Goal: Check status: Check status

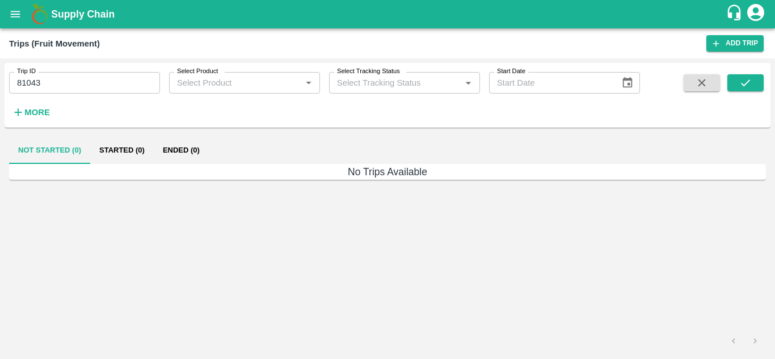
type input "Ongoing"
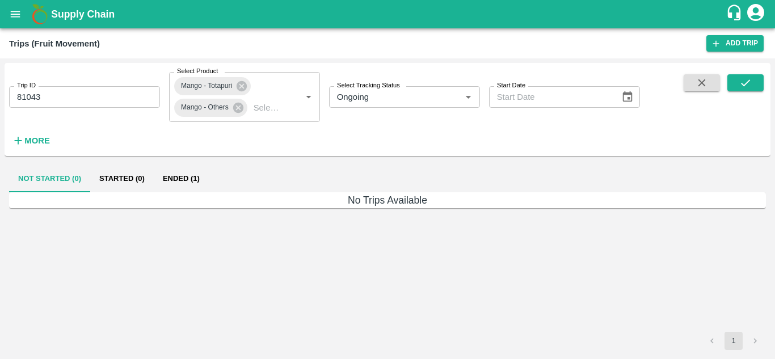
click at [145, 106] on input "81043" at bounding box center [84, 97] width 151 height 22
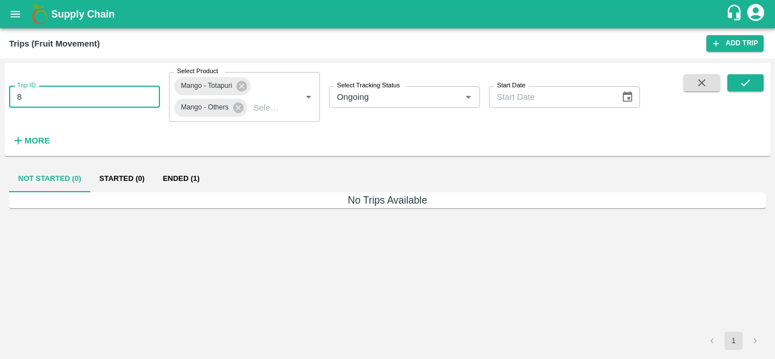
type input "8"
type input "V"
paste input "text"
type input "86912"
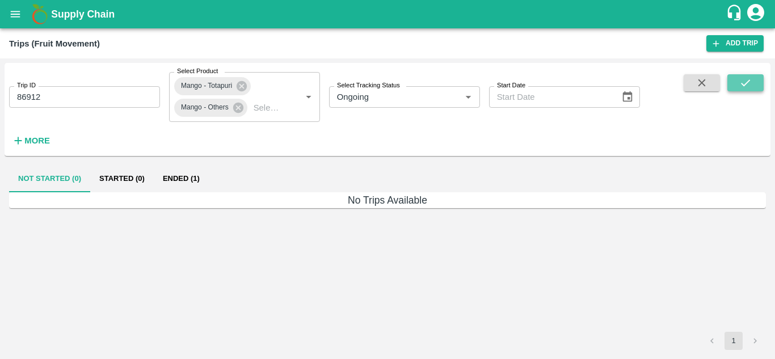
click at [740, 79] on icon "submit" at bounding box center [746, 83] width 12 height 12
click at [132, 177] on button "Started (1)" at bounding box center [122, 178] width 64 height 27
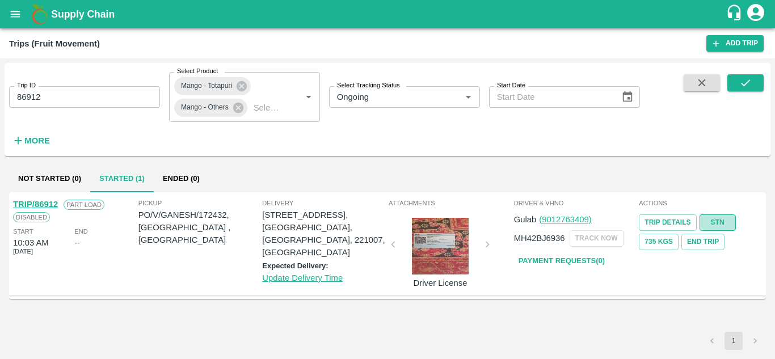
click at [711, 221] on link "STN" at bounding box center [718, 223] width 36 height 16
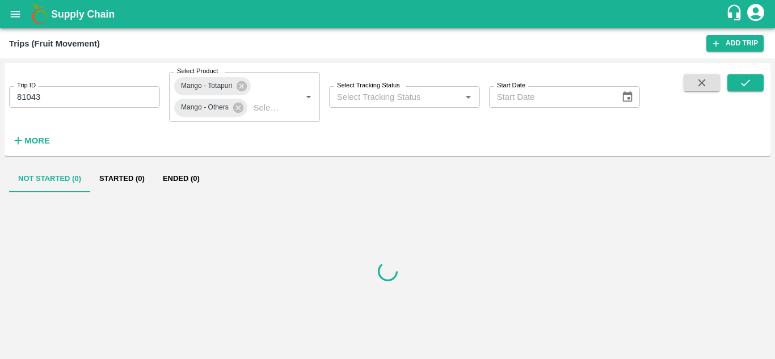
type input "Ongoing"
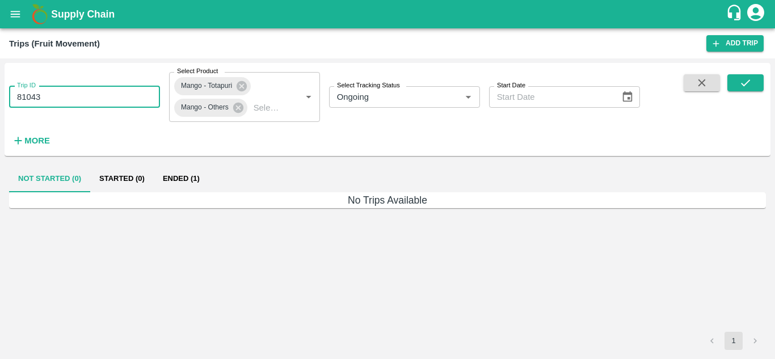
click at [123, 101] on input "81043" at bounding box center [84, 97] width 151 height 22
type input "8"
paste input "text"
drag, startPoint x: 123, startPoint y: 101, endPoint x: 532, endPoint y: 95, distance: 409.9
click at [532, 95] on div "Trip ID 87031 Trip ID Select Product Mango - Totapuri Mango - Others Select Pro…" at bounding box center [320, 106] width 640 height 87
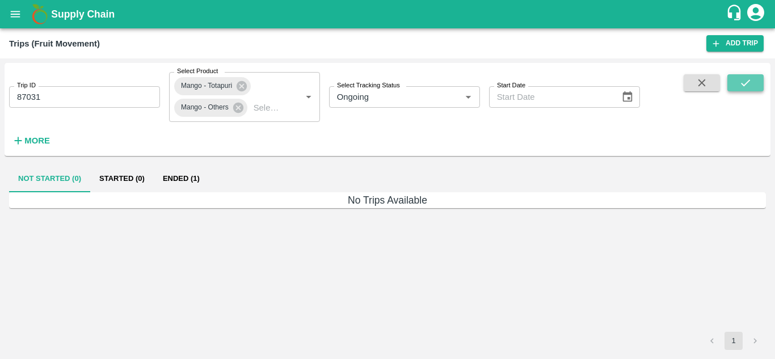
click at [741, 80] on icon "submit" at bounding box center [746, 83] width 12 height 12
click at [139, 175] on button "Started (1)" at bounding box center [122, 178] width 64 height 27
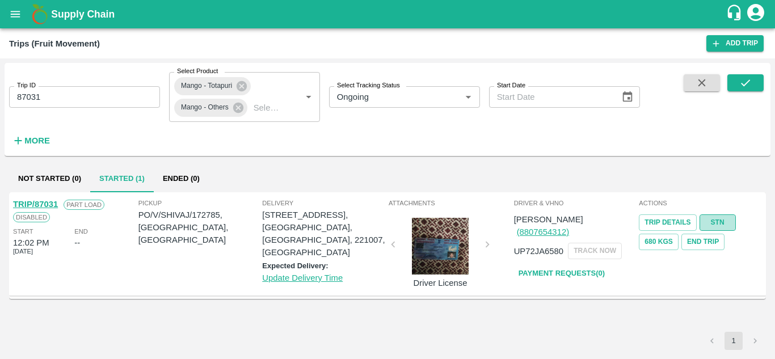
click at [712, 217] on link "STN" at bounding box center [718, 223] width 36 height 16
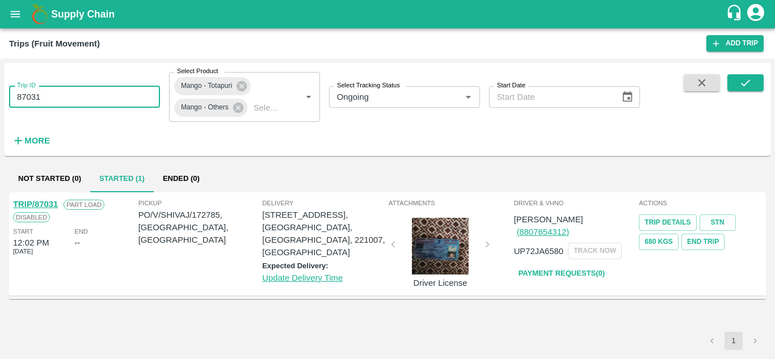
click at [103, 104] on input "87031" at bounding box center [84, 97] width 151 height 22
type input "8"
type input "V"
paste input "text"
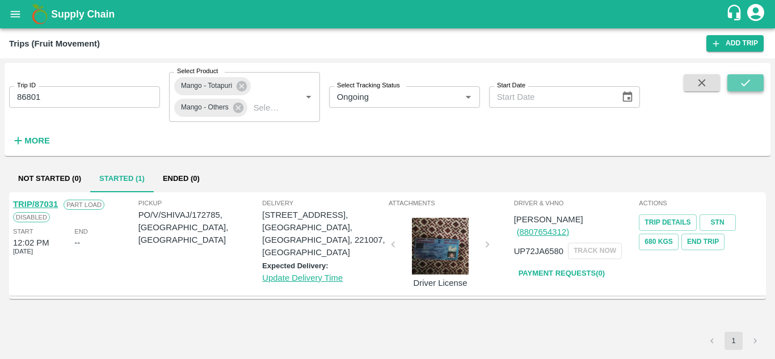
click at [745, 82] on icon "submit" at bounding box center [746, 83] width 12 height 12
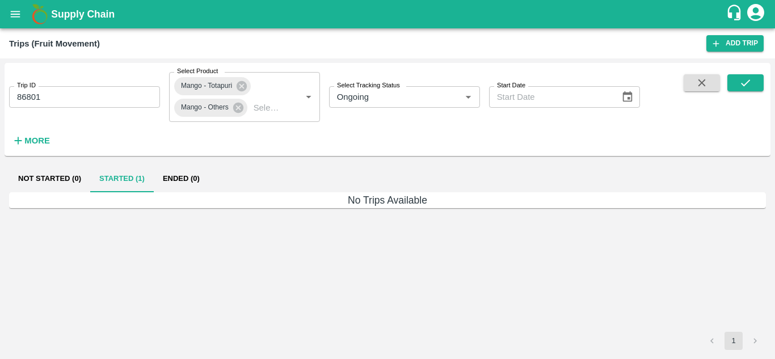
click at [503, 276] on div "No Trips Available" at bounding box center [387, 262] width 757 height 140
click at [111, 175] on button "Started (1)" at bounding box center [122, 178] width 64 height 27
click at [740, 77] on icon "submit" at bounding box center [746, 83] width 12 height 12
click at [191, 175] on button "Ended (1)" at bounding box center [181, 178] width 55 height 27
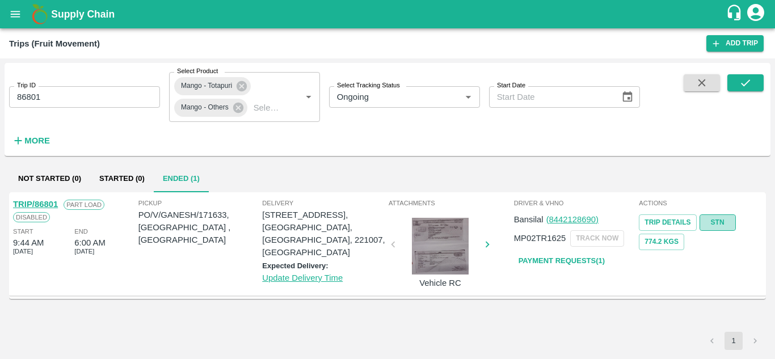
click at [725, 217] on link "STN" at bounding box center [718, 223] width 36 height 16
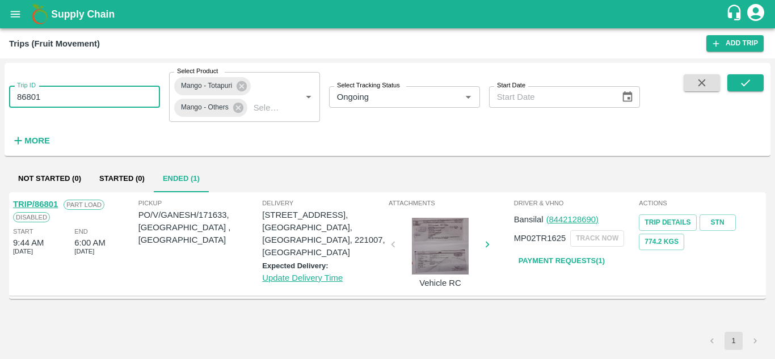
click at [107, 100] on input "86801" at bounding box center [84, 97] width 151 height 22
type input "8"
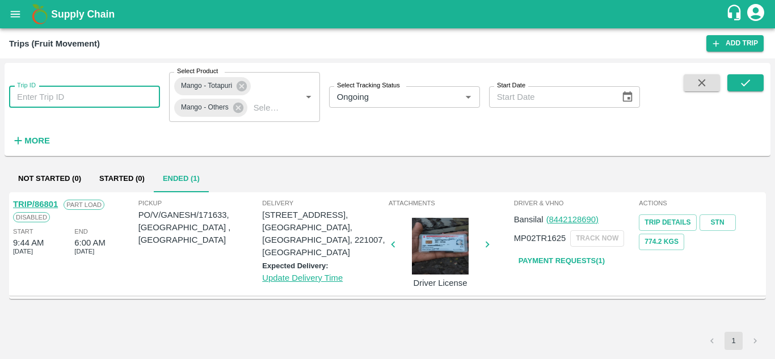
paste input "text"
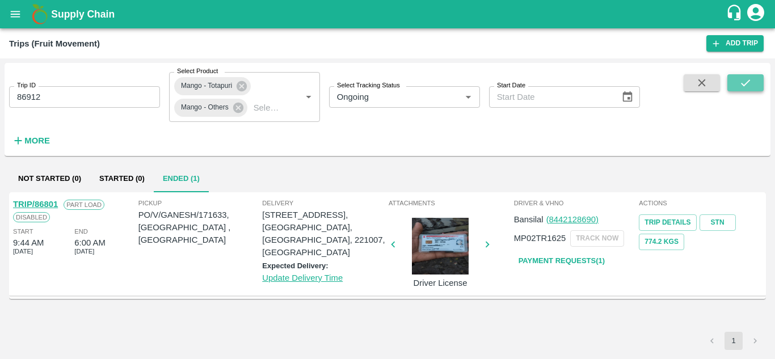
click at [744, 85] on icon "submit" at bounding box center [745, 82] width 9 height 7
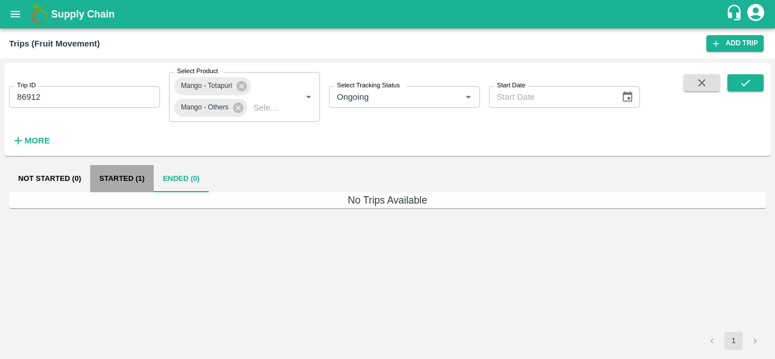
click at [125, 182] on button "Started (1)" at bounding box center [122, 178] width 64 height 27
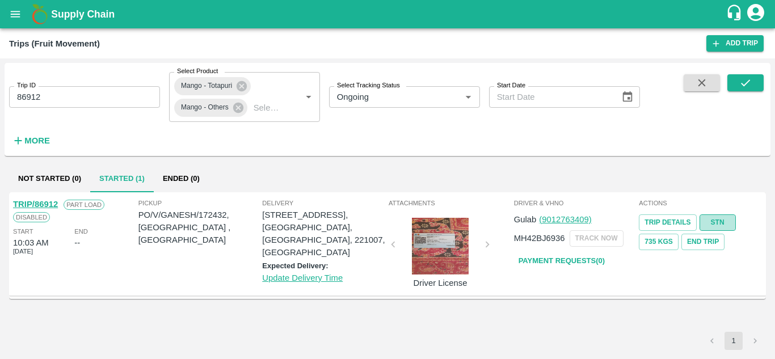
click at [717, 223] on link "STN" at bounding box center [718, 223] width 36 height 16
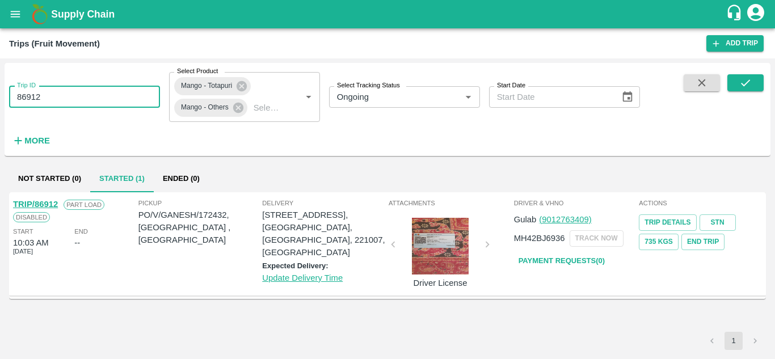
click at [92, 100] on input "86912" at bounding box center [84, 97] width 151 height 22
type input "8"
paste input "text"
type input "87031"
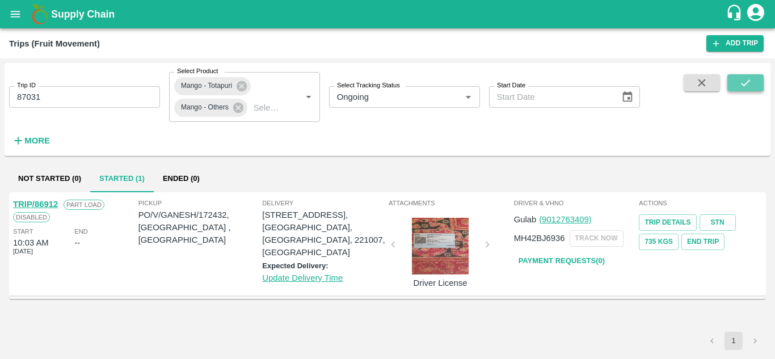
click at [737, 89] on button "submit" at bounding box center [746, 82] width 36 height 17
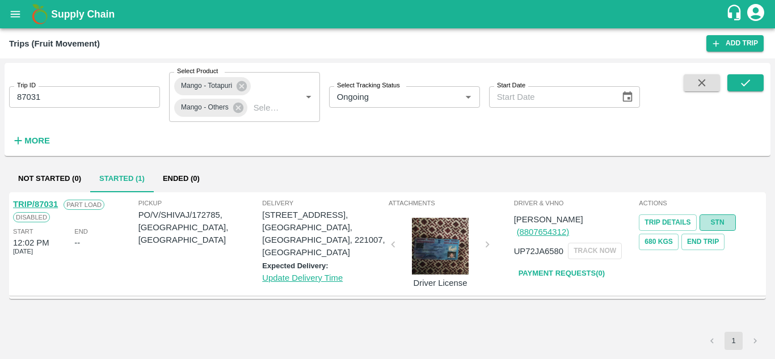
click at [710, 226] on link "STN" at bounding box center [718, 223] width 36 height 16
